Goal: Navigation & Orientation: Find specific page/section

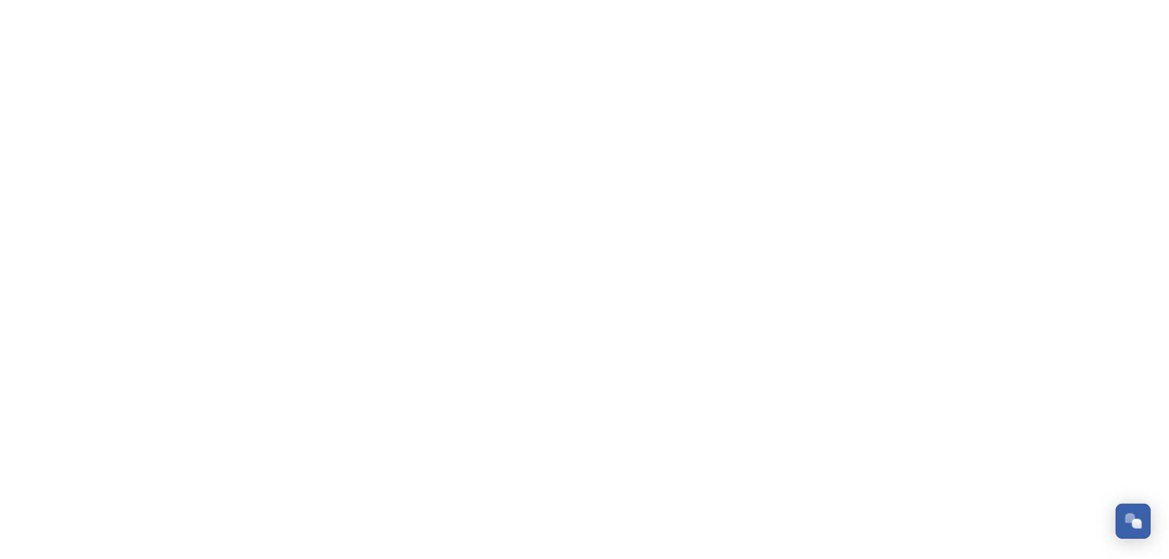
scroll to position [293, 0]
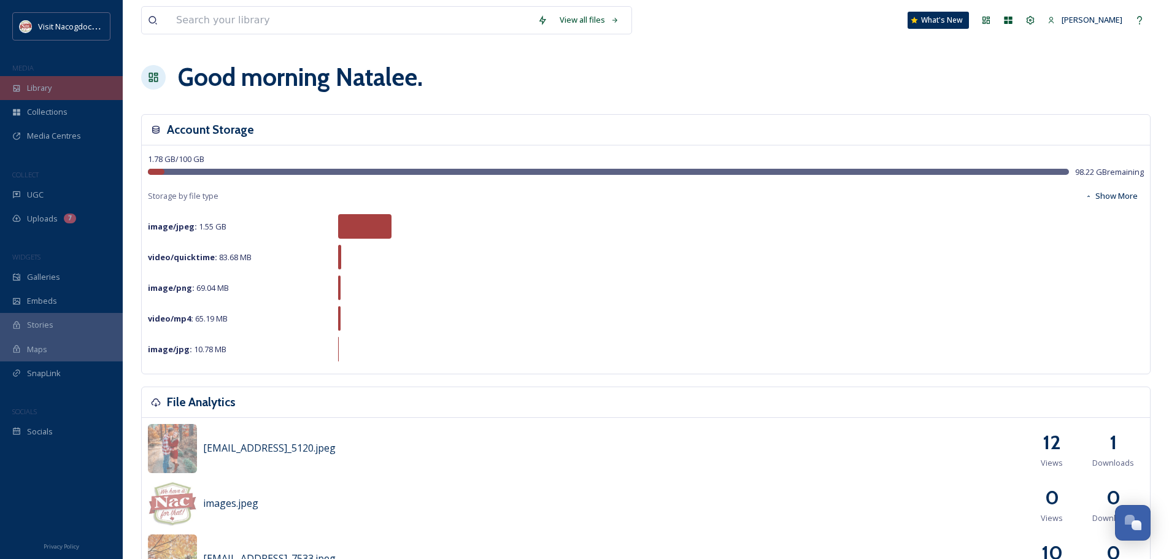
click at [37, 93] on span "Library" at bounding box center [39, 88] width 25 height 12
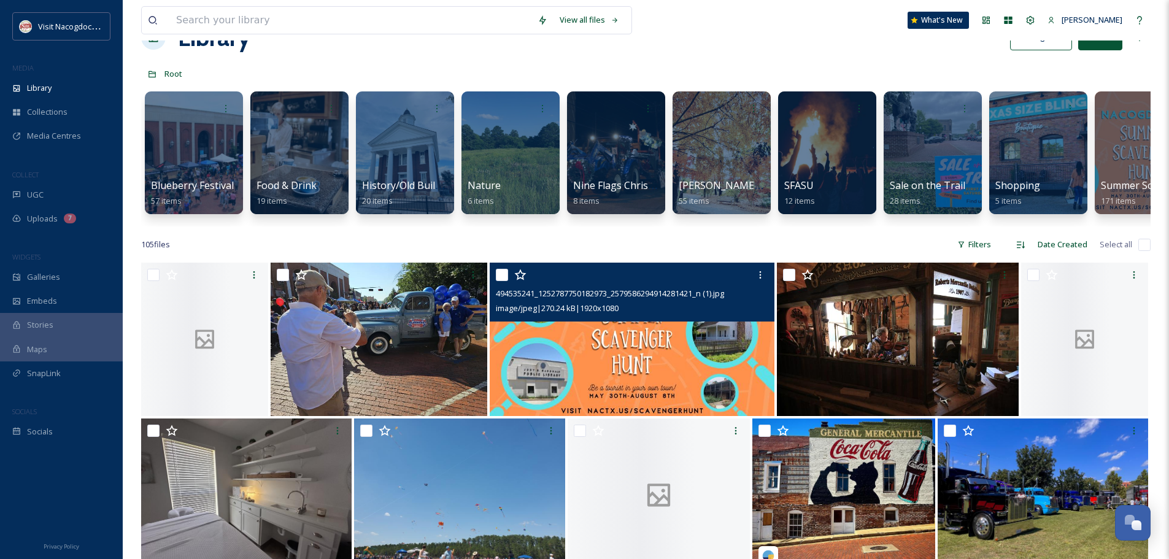
scroll to position [61, 0]
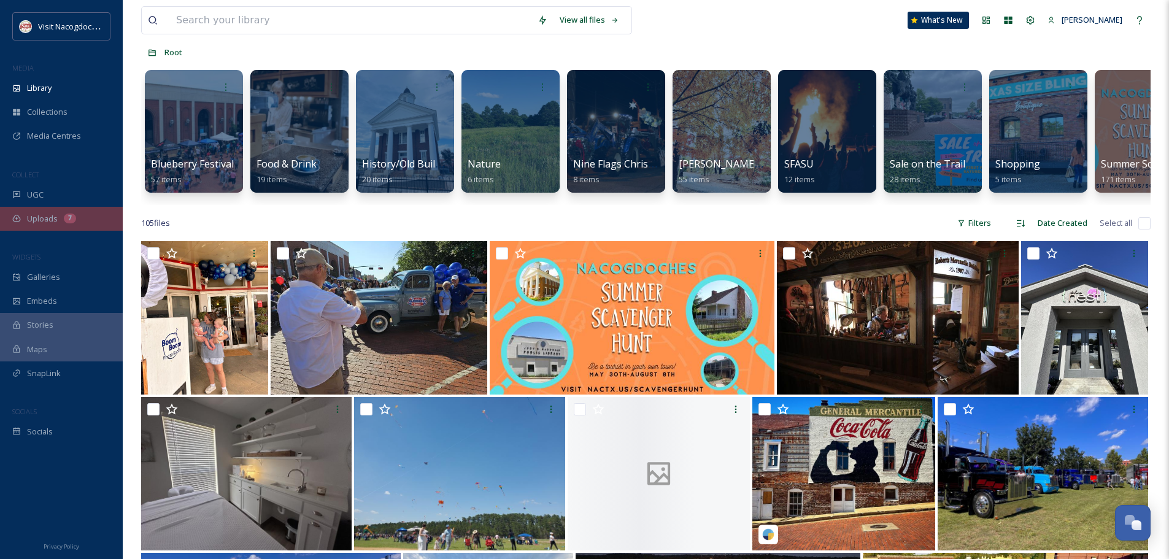
click at [42, 207] on div "Uploads 7" at bounding box center [61, 219] width 123 height 24
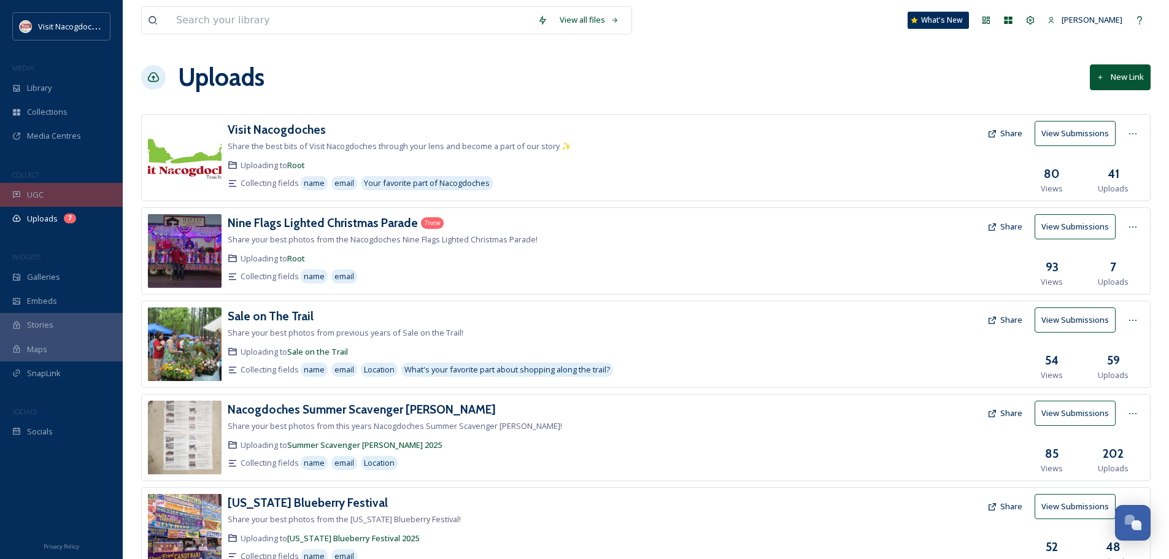
click at [68, 194] on div "UGC" at bounding box center [61, 195] width 123 height 24
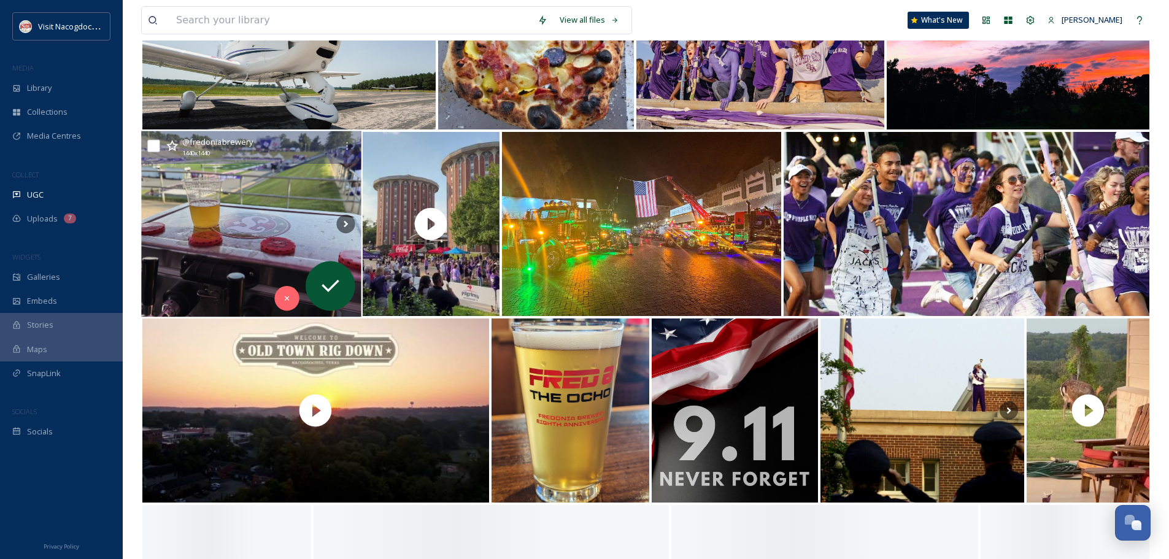
scroll to position [245, 0]
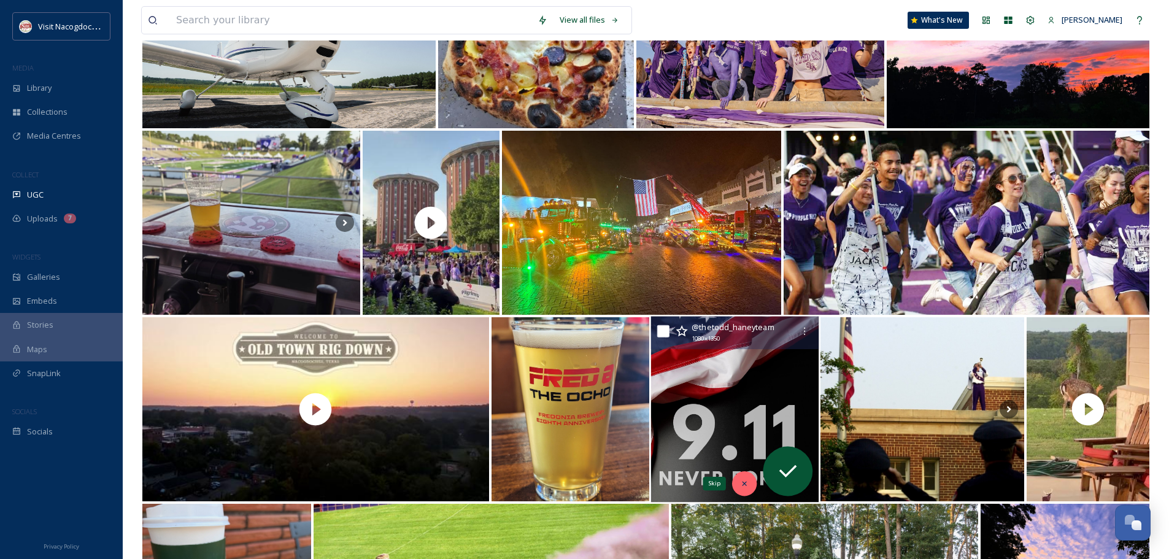
click at [745, 481] on icon at bounding box center [744, 483] width 9 height 9
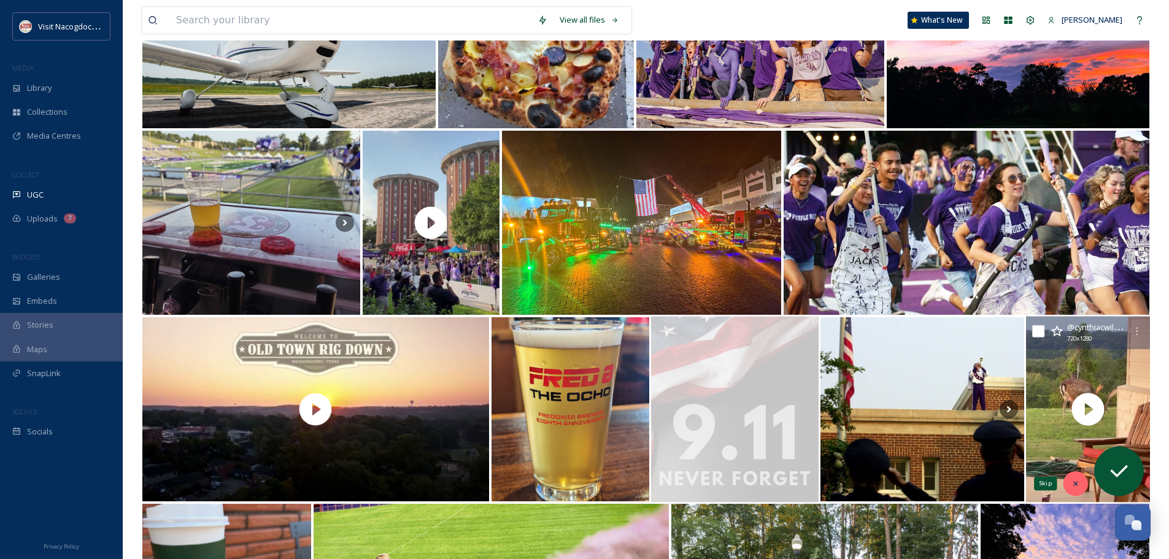
click at [1078, 486] on icon at bounding box center [1075, 483] width 9 height 9
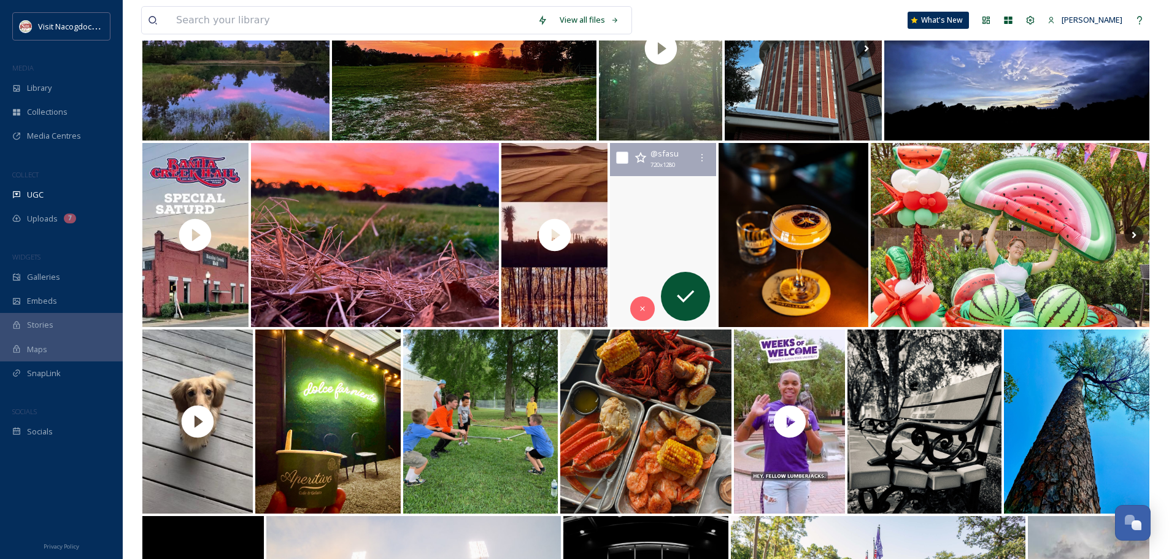
scroll to position [1227, 0]
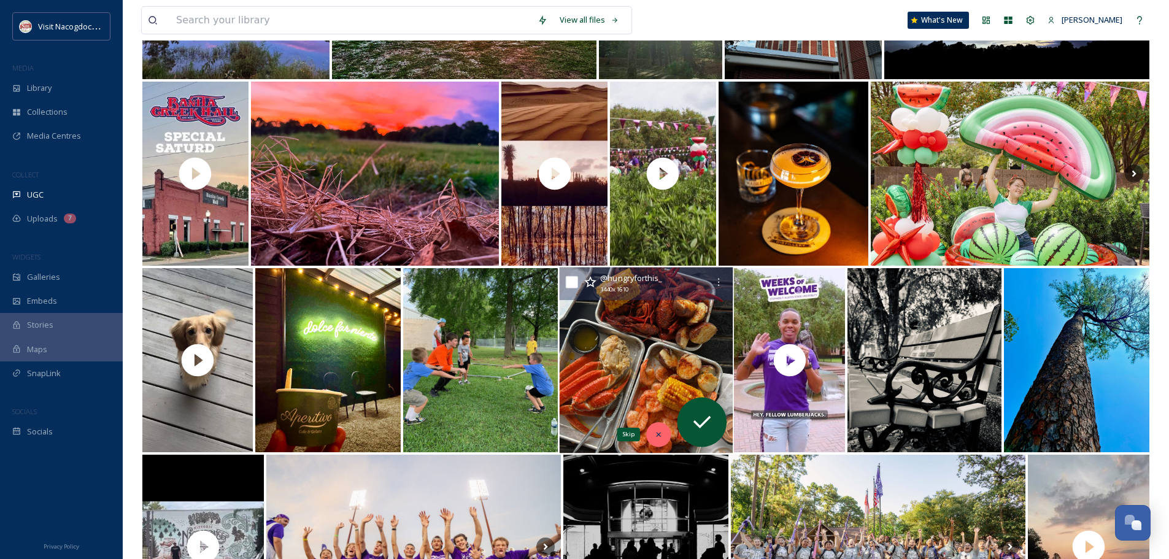
click at [663, 436] on div "Skip" at bounding box center [657, 434] width 25 height 25
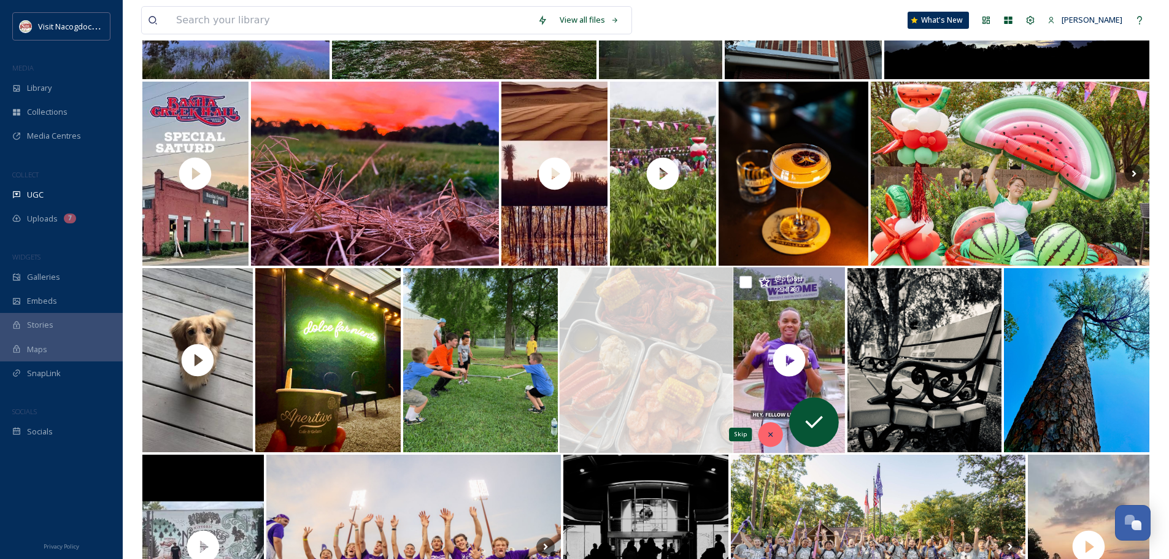
click at [769, 436] on icon at bounding box center [770, 434] width 9 height 9
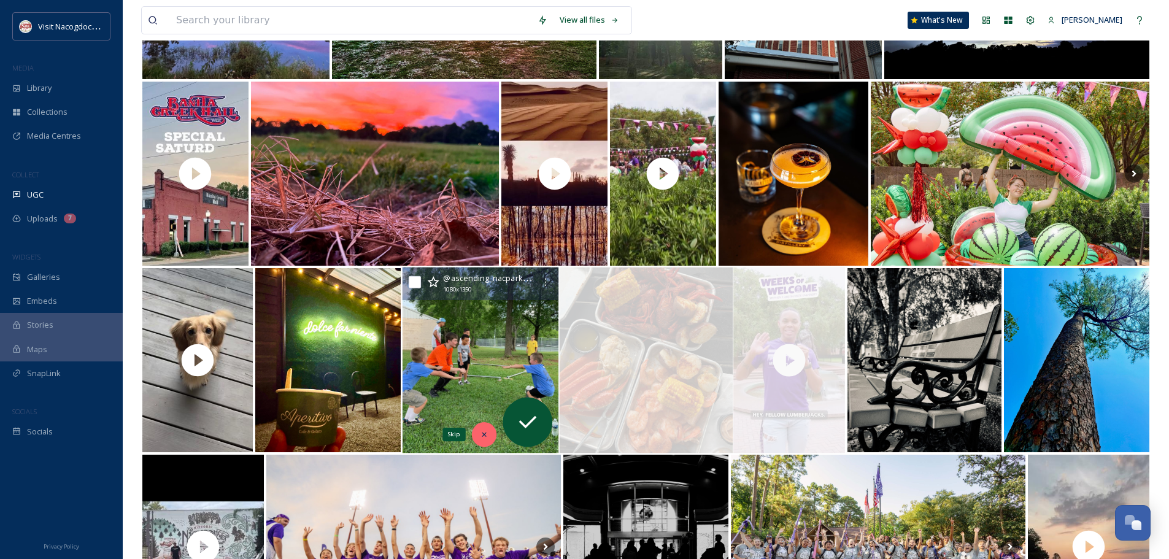
click at [487, 429] on div "Skip" at bounding box center [483, 434] width 25 height 25
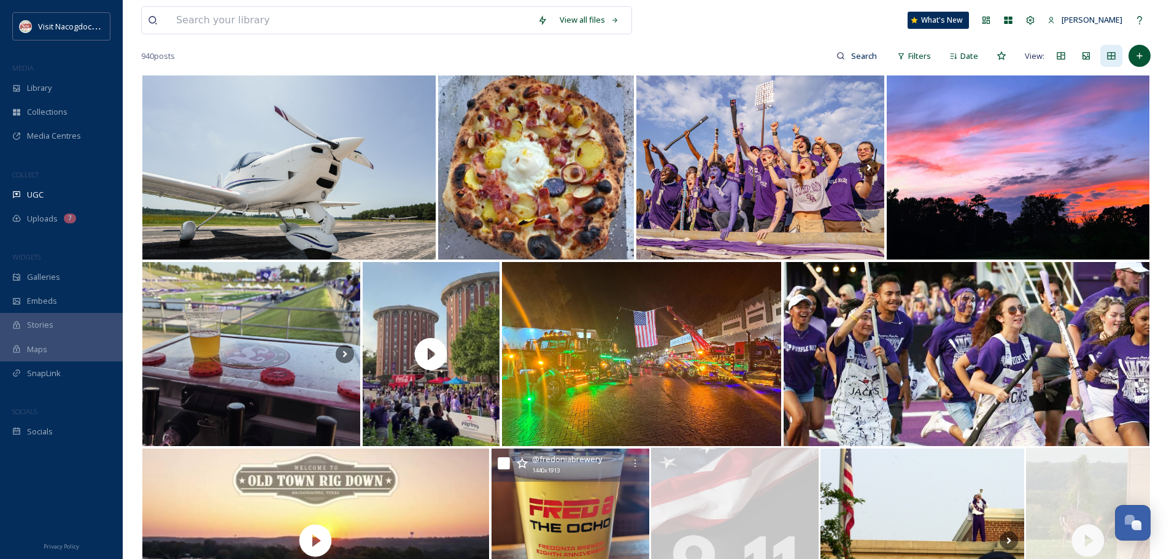
scroll to position [61, 0]
